Goal: Task Accomplishment & Management: Use online tool/utility

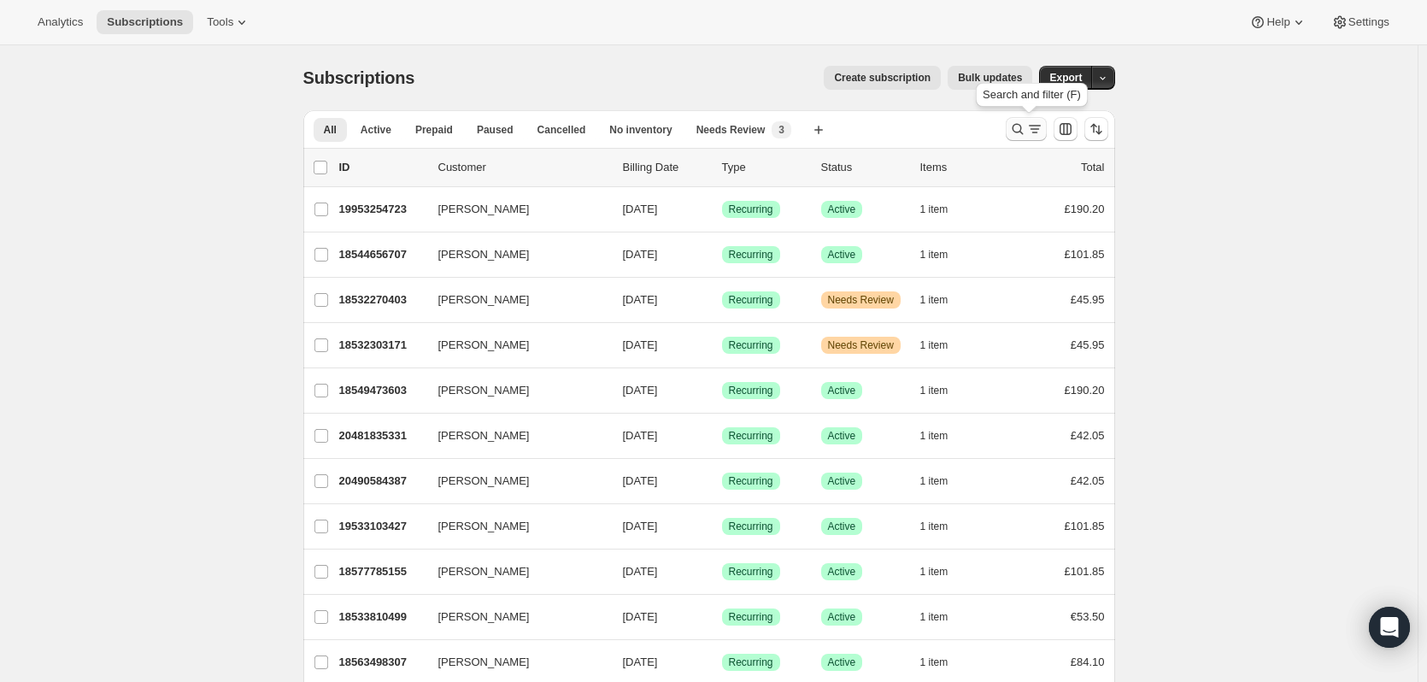
click at [1022, 135] on icon "Search and filter results" at bounding box center [1017, 128] width 17 height 17
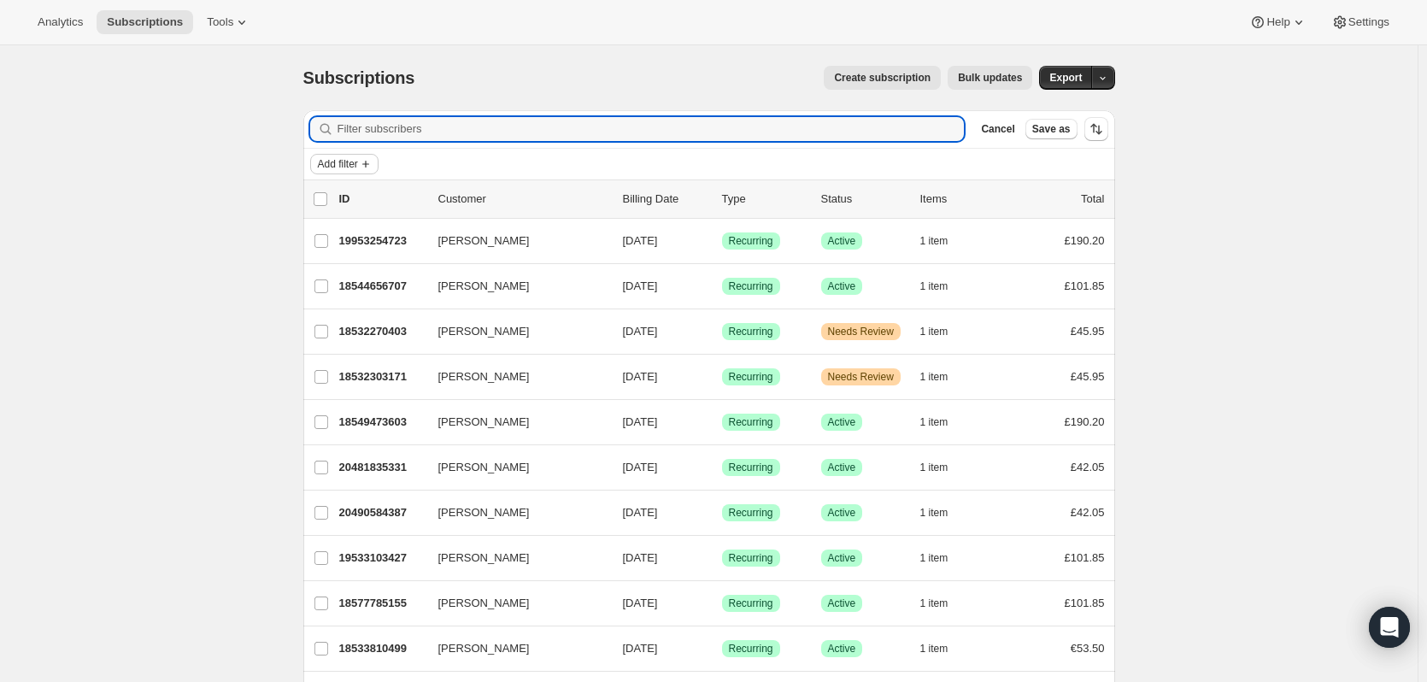
click at [369, 162] on icon "Add filter" at bounding box center [366, 164] width 14 height 14
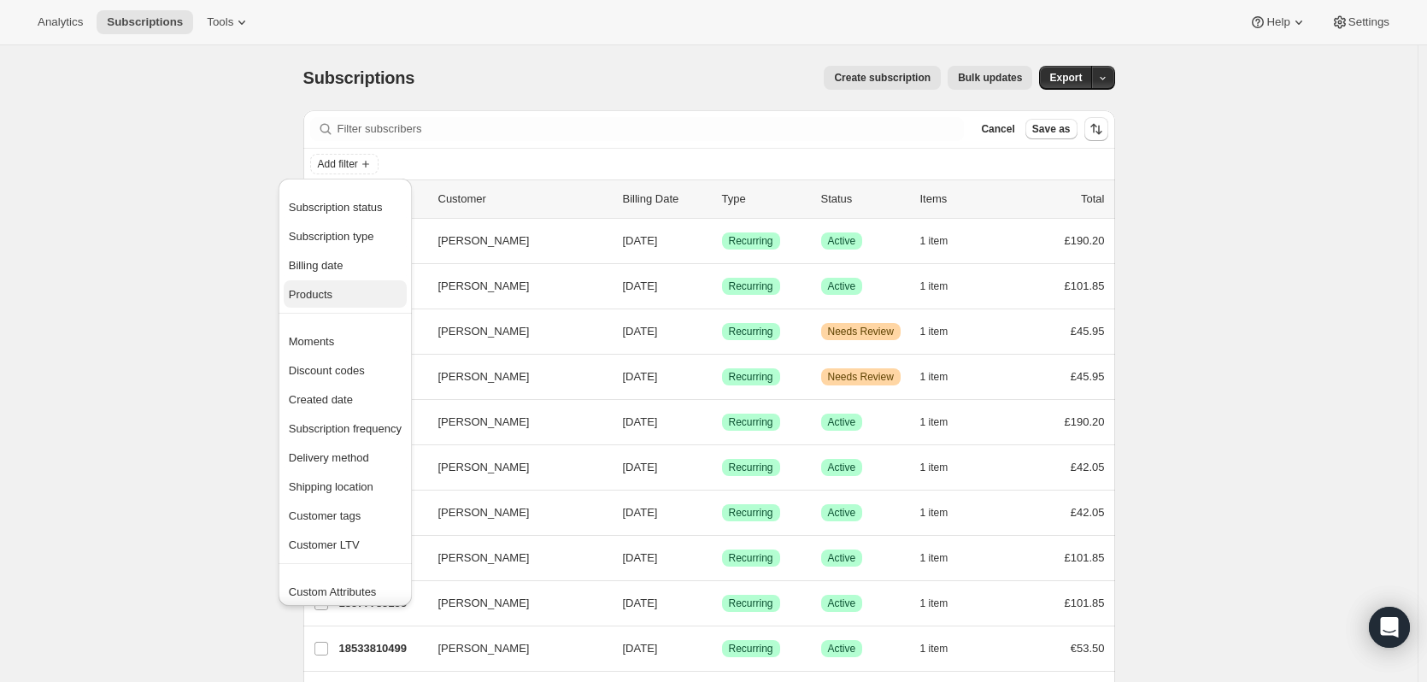
click at [334, 293] on span "Products" at bounding box center [345, 294] width 113 height 17
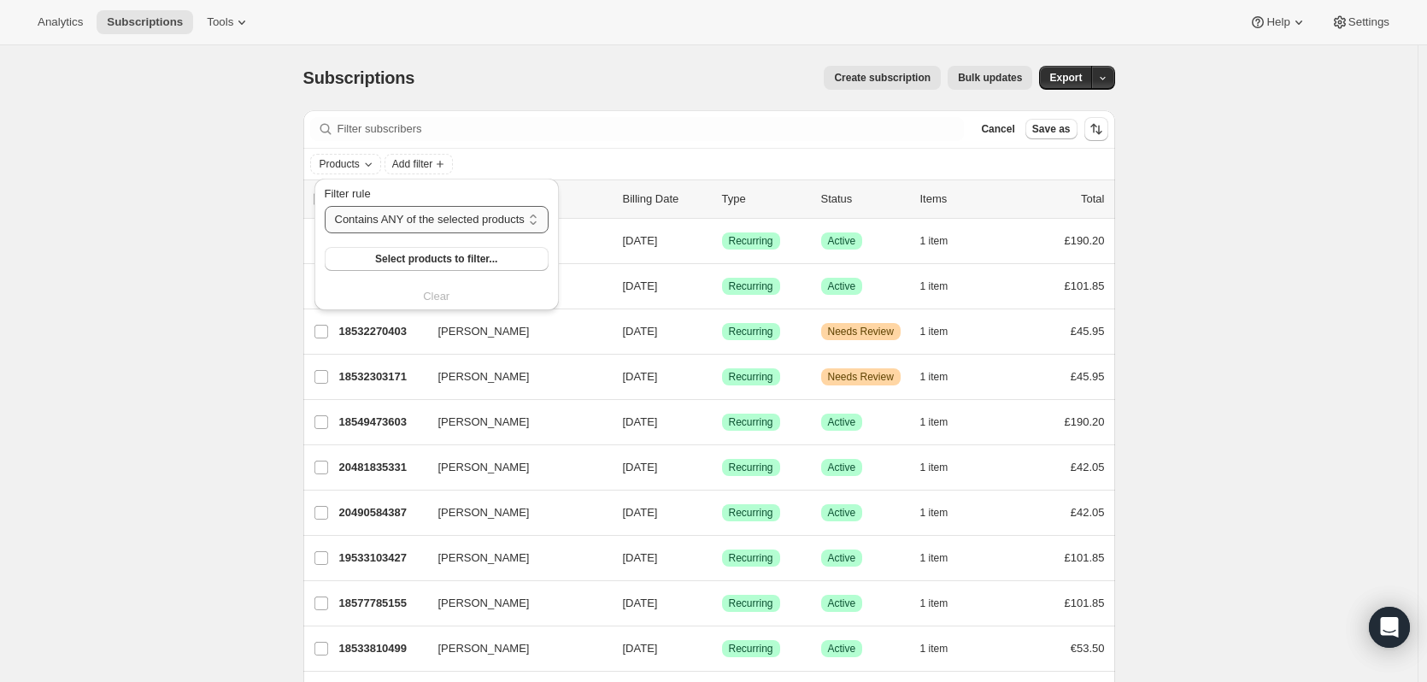
click at [427, 220] on select "Contains ANY of the selected products Contains ALL of the selected products Con…" at bounding box center [437, 219] width 224 height 27
click at [325, 206] on select "Contains ANY of the selected products Contains ALL of the selected products Con…" at bounding box center [437, 219] width 224 height 27
click at [409, 264] on span "Select products to filter..." at bounding box center [436, 259] width 122 height 14
